Goal: Navigation & Orientation: Find specific page/section

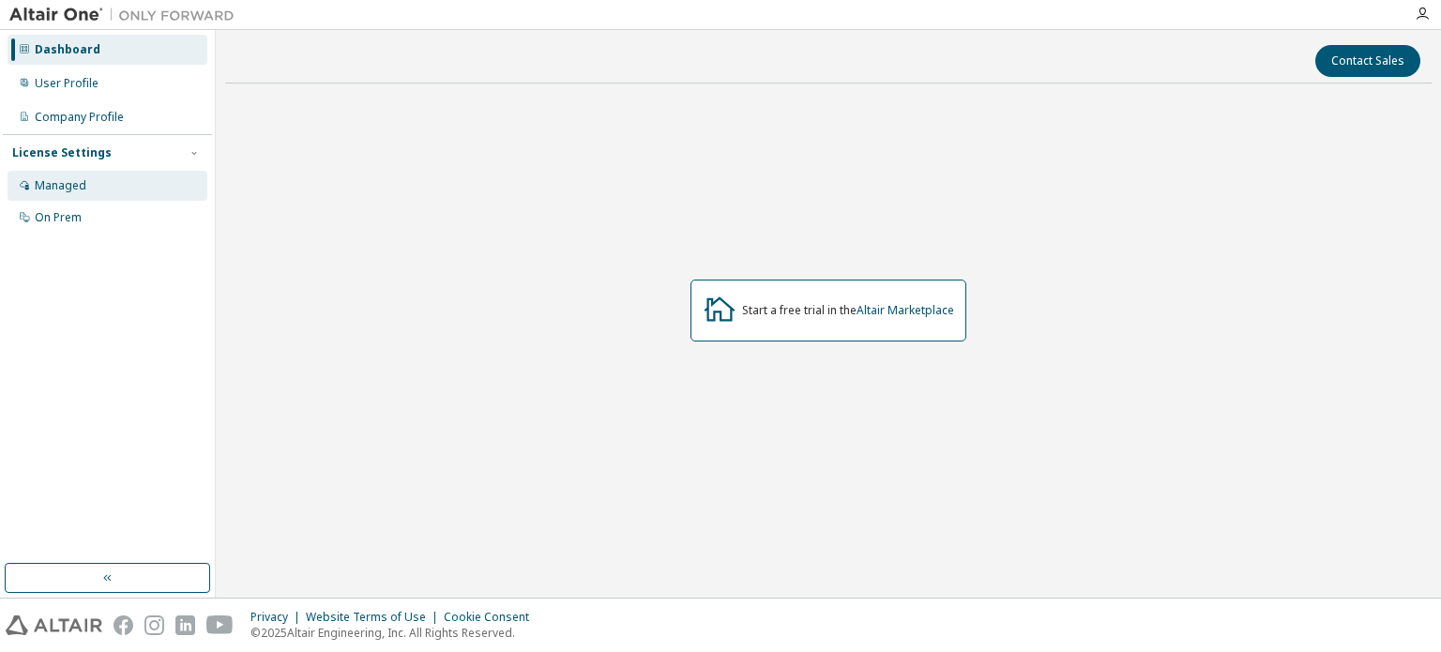
click at [79, 179] on div "Managed" at bounding box center [61, 185] width 52 height 15
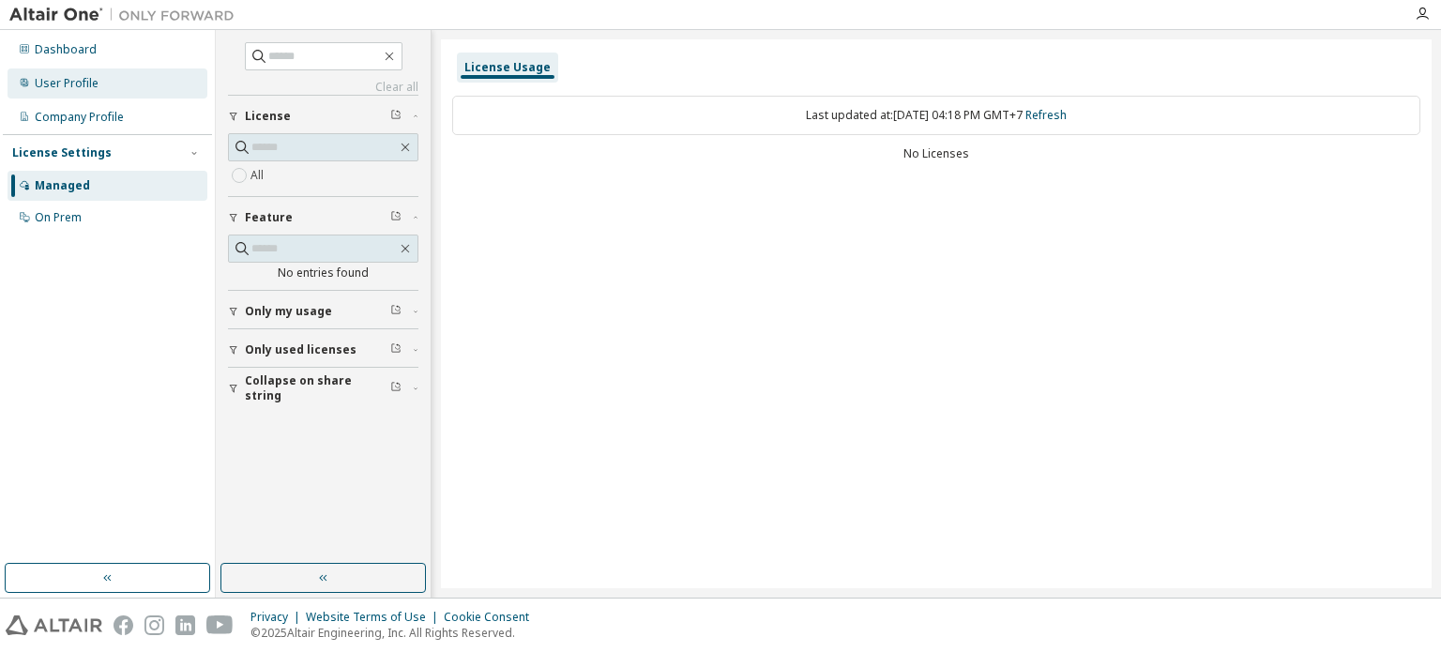
click at [92, 85] on div "User Profile" at bounding box center [67, 83] width 64 height 15
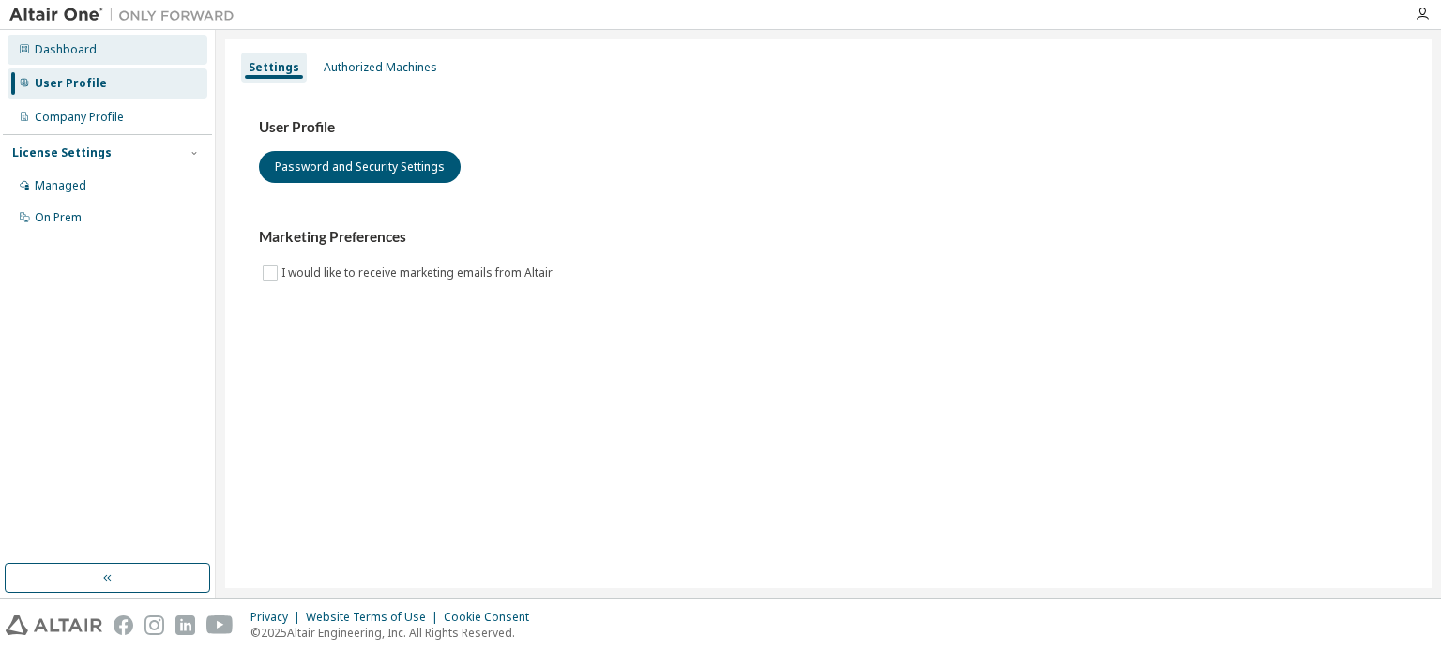
click at [99, 48] on div "Dashboard" at bounding box center [108, 50] width 200 height 30
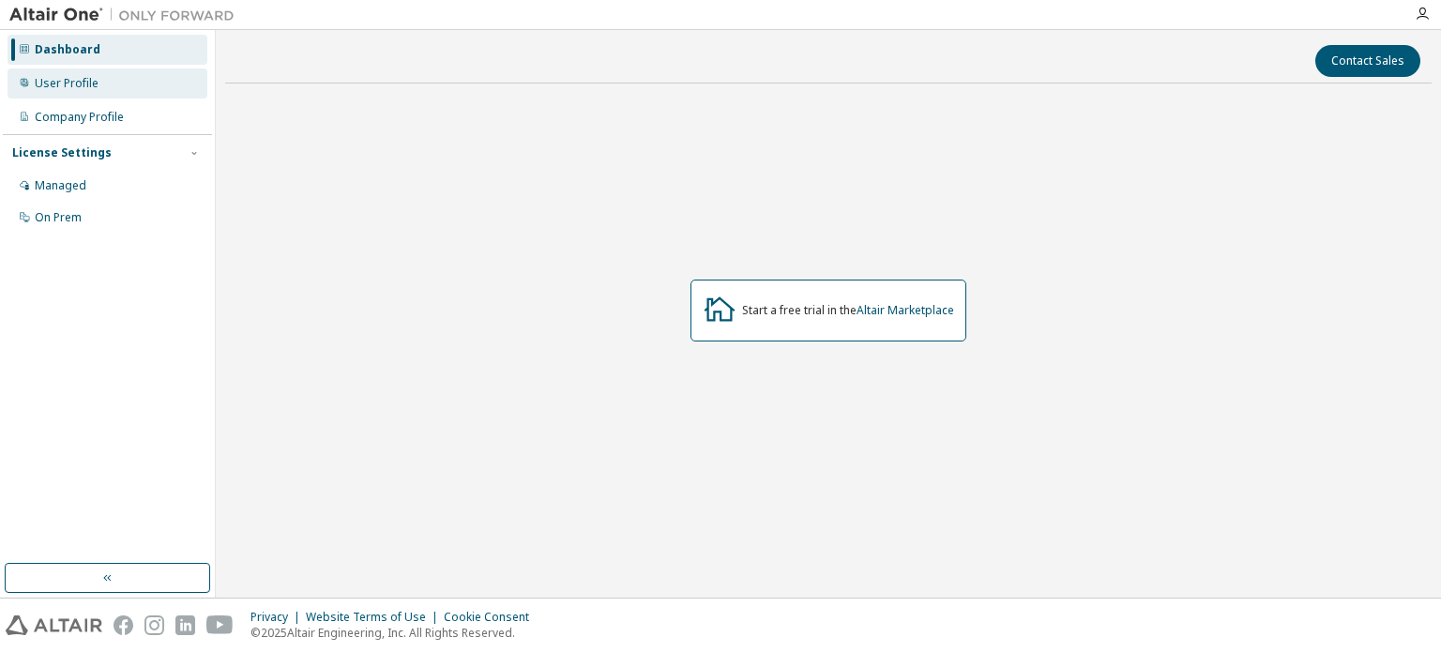
click at [86, 77] on div "User Profile" at bounding box center [67, 83] width 64 height 15
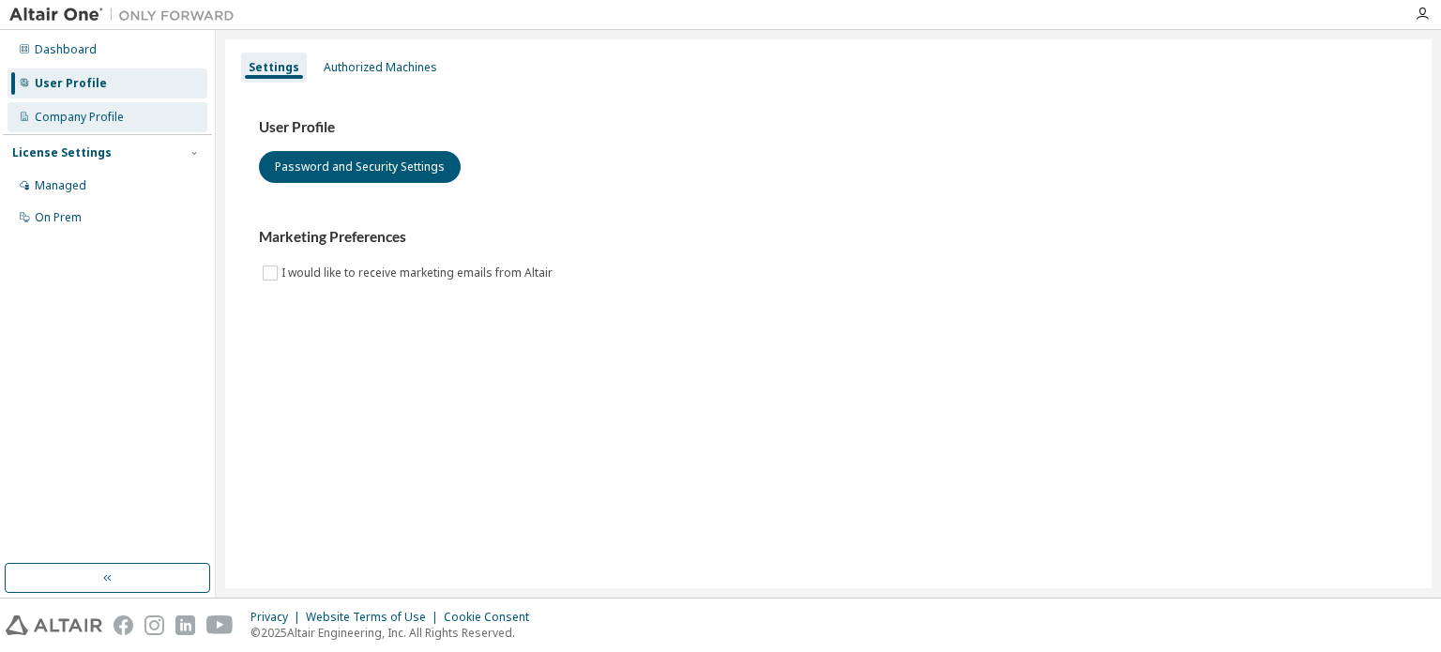
click at [108, 108] on div "Company Profile" at bounding box center [108, 117] width 200 height 30
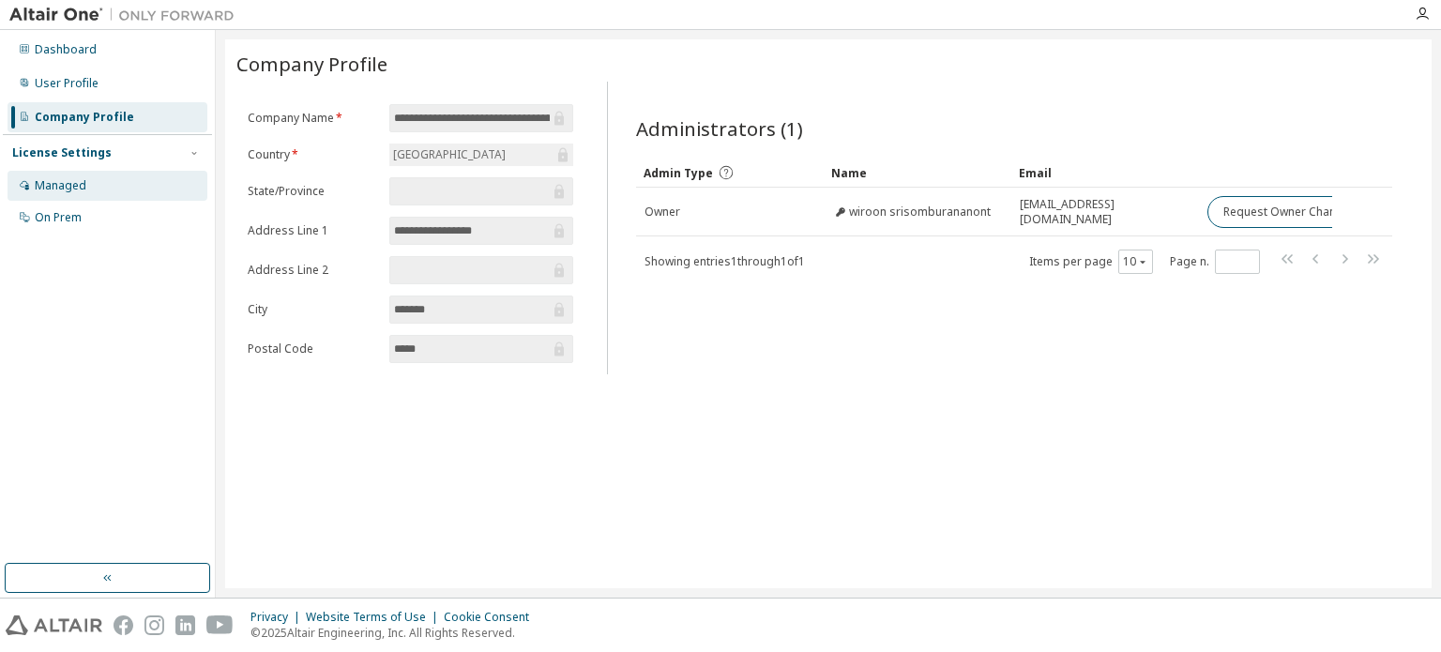
click at [41, 183] on div "Managed" at bounding box center [61, 185] width 52 height 15
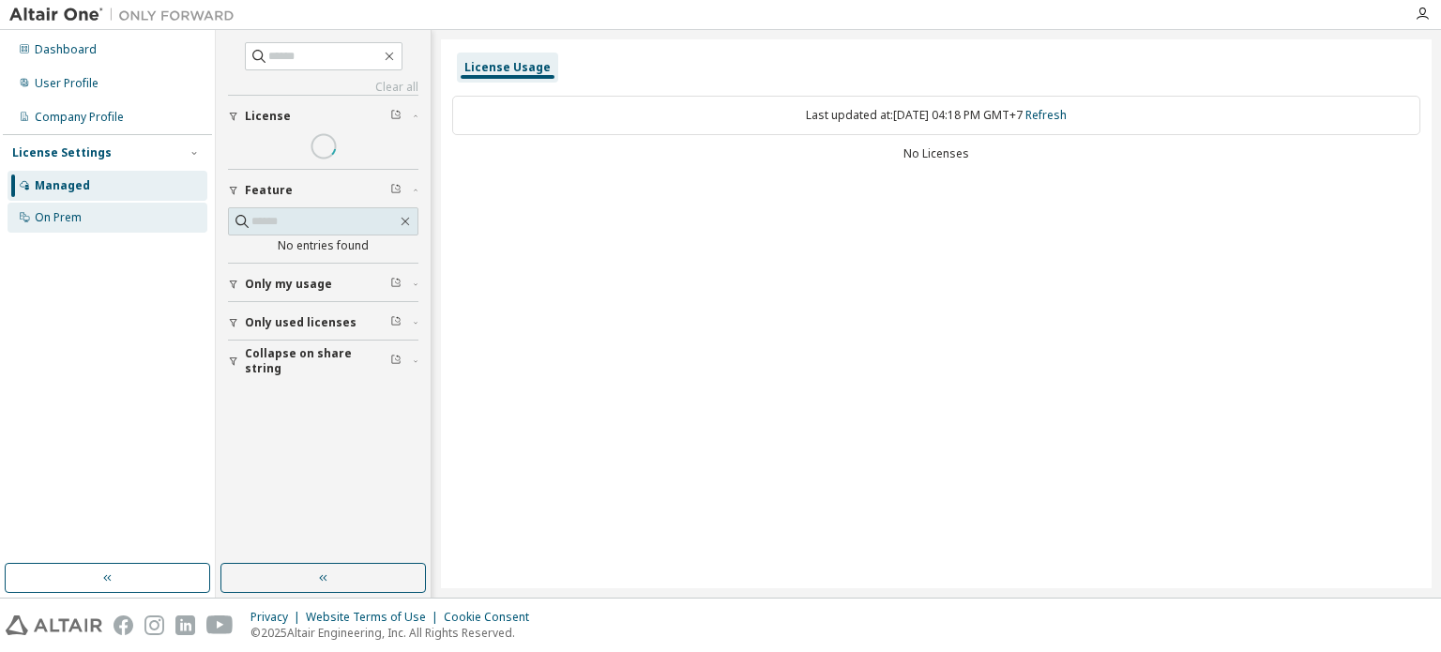
click at [70, 216] on div "On Prem" at bounding box center [58, 217] width 47 height 15
